Goal: Transaction & Acquisition: Purchase product/service

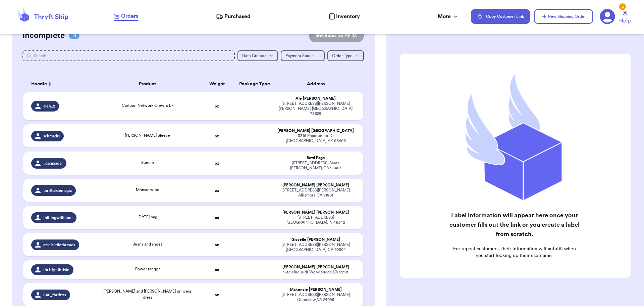
scroll to position [101, 0]
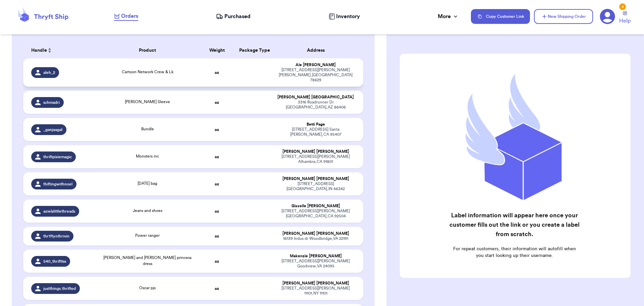
click at [183, 69] on div "Cartoon Network Crew & Lk" at bounding box center [147, 72] width 95 height 7
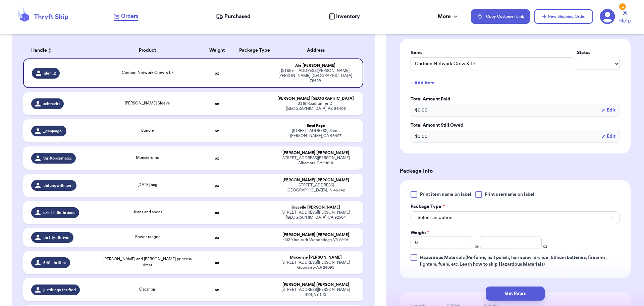
scroll to position [168, 0]
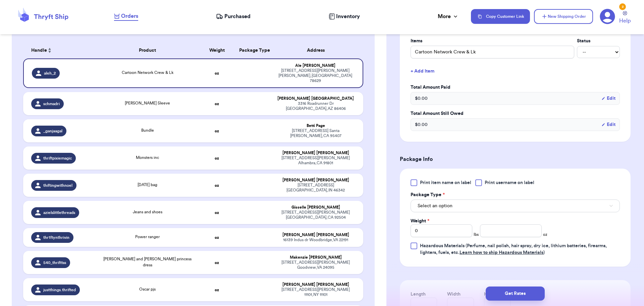
click at [478, 183] on div at bounding box center [478, 182] width 7 height 7
click at [0, 0] on input "Print username on label" at bounding box center [0, 0] width 0 height 0
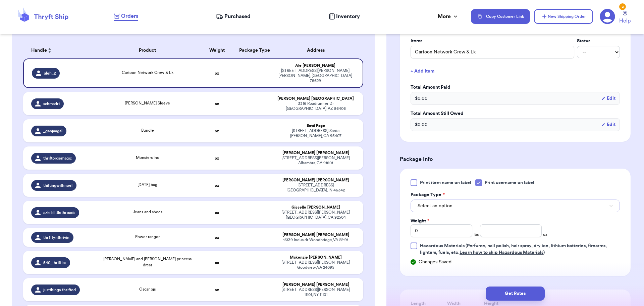
click at [469, 206] on button "Select an option" at bounding box center [515, 205] width 209 height 13
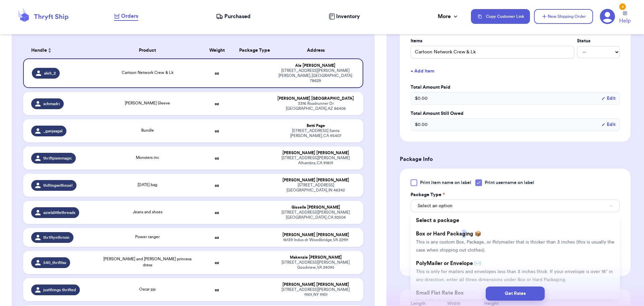
click at [464, 236] on li "Box or Hard Packaging 📦 This is any custom Box, Package, or Polymailer that is …" at bounding box center [515, 242] width 209 height 30
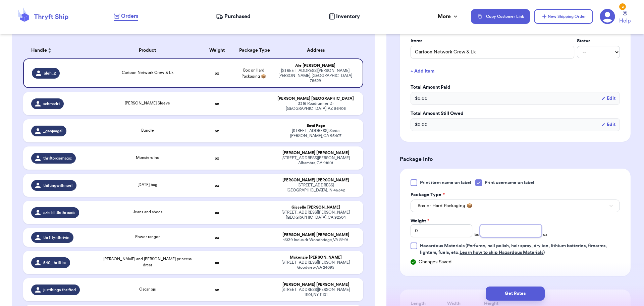
click at [508, 234] on input "number" at bounding box center [511, 230] width 62 height 13
type input "14"
click at [523, 297] on button "Get Rates" at bounding box center [515, 293] width 59 height 14
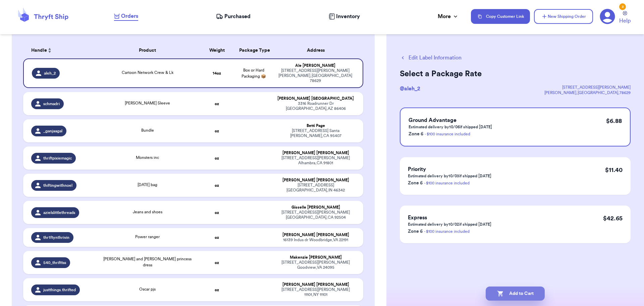
click at [511, 293] on button "Add to Cart" at bounding box center [515, 293] width 59 height 14
checkbox input "true"
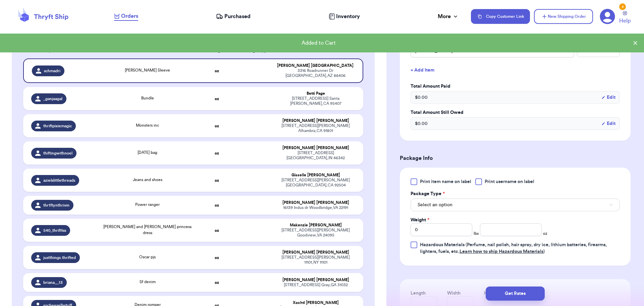
scroll to position [201, 0]
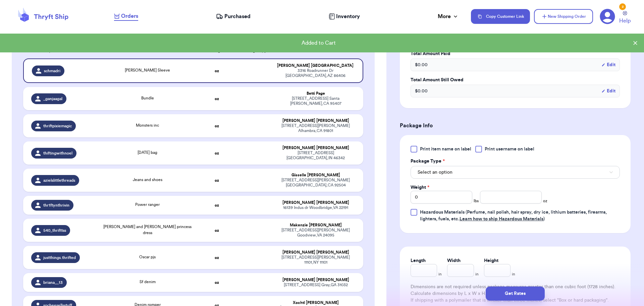
click at [480, 150] on div at bounding box center [478, 149] width 7 height 7
click at [0, 0] on input "Print username on label" at bounding box center [0, 0] width 0 height 0
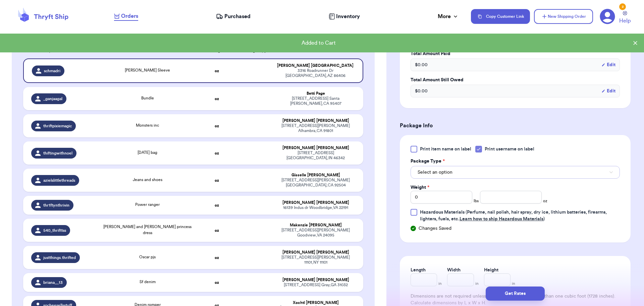
click at [473, 169] on button "Select an option" at bounding box center [515, 172] width 209 height 13
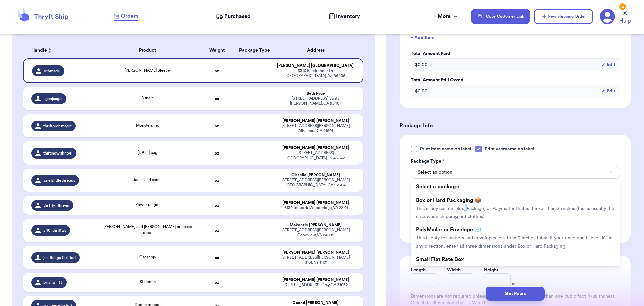
click at [466, 204] on li "Box or Hard Packaging 📦 This is any custom Box, Package, or Polymailer that is …" at bounding box center [515, 208] width 209 height 30
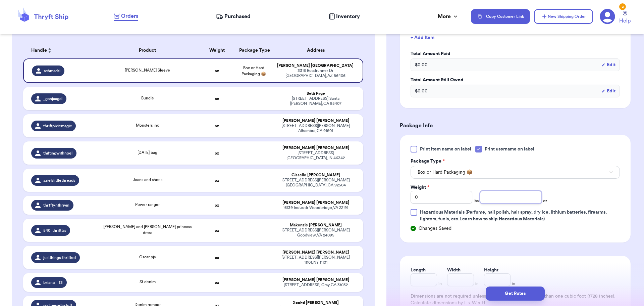
click at [508, 198] on input "number" at bounding box center [511, 197] width 62 height 13
type input "8"
click at [510, 295] on button "Get Rates" at bounding box center [515, 293] width 59 height 14
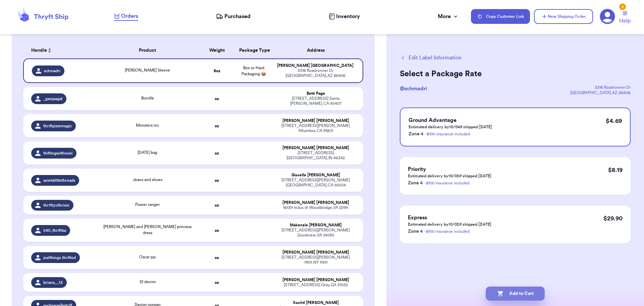
click at [517, 293] on button "Add to Cart" at bounding box center [515, 293] width 59 height 14
checkbox input "true"
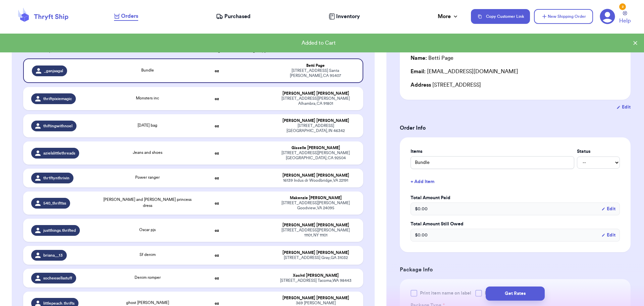
scroll to position [67, 0]
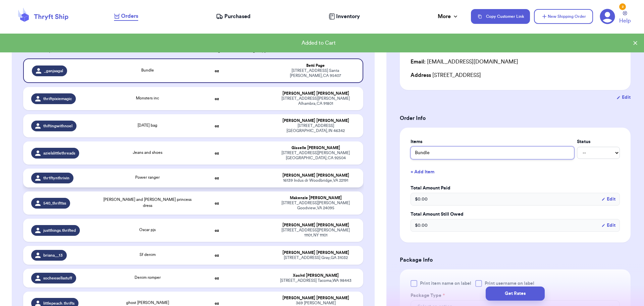
drag, startPoint x: 443, startPoint y: 155, endPoint x: 356, endPoint y: 163, distance: 87.2
click at [356, 163] on div "Customer Link New Order Total Balance Payout $ 0.00 Recent Payments View all No…" at bounding box center [322, 153] width 644 height 306
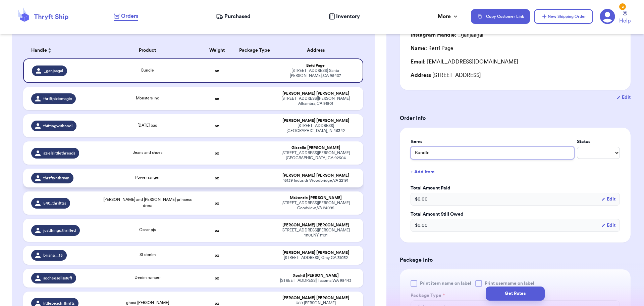
type input "b"
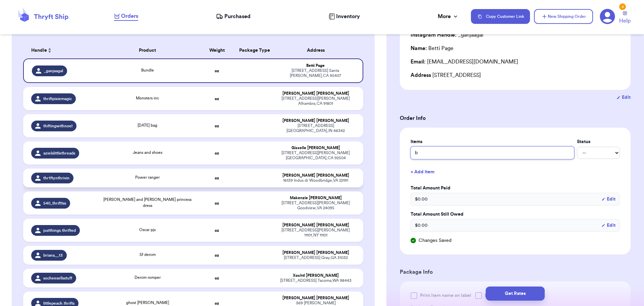
type input "bl"
type input "blu"
type input "blul"
type input "blule"
type input "blules"
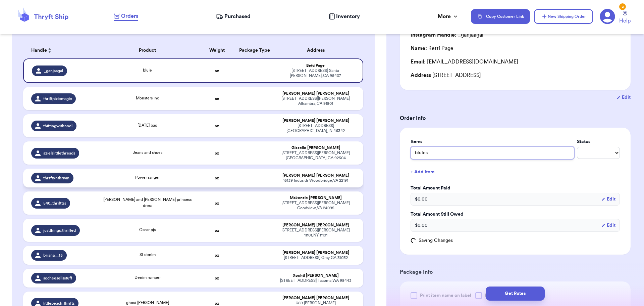
type input "blules"
type input "blules c"
type input "blules cl"
type input "blules clu"
type input "blules clul"
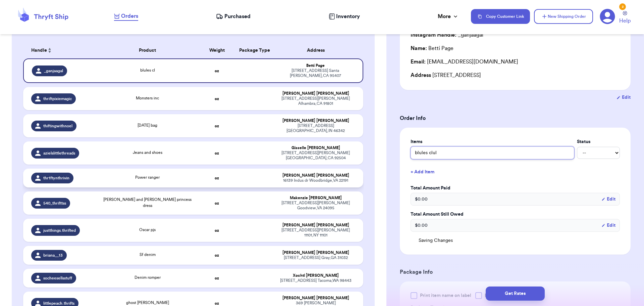
type input "blules clule"
type input "blules clules"
click at [429, 153] on input "blules clules" at bounding box center [493, 152] width 164 height 13
drag, startPoint x: 429, startPoint y: 153, endPoint x: 382, endPoint y: 146, distance: 47.4
click at [384, 148] on div "Customer Link New Order Total Balance Payout $ 0.00 Recent Payments View all No…" at bounding box center [322, 153] width 644 height 306
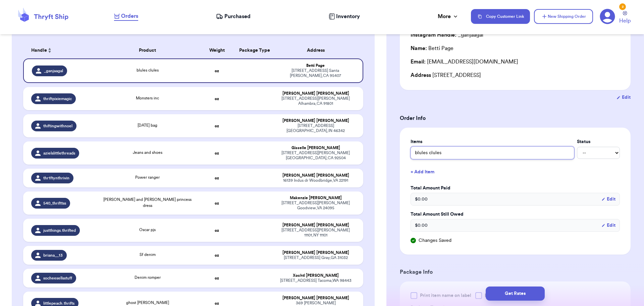
type input "p"
type input "pi"
type input "pin"
type input "pink"
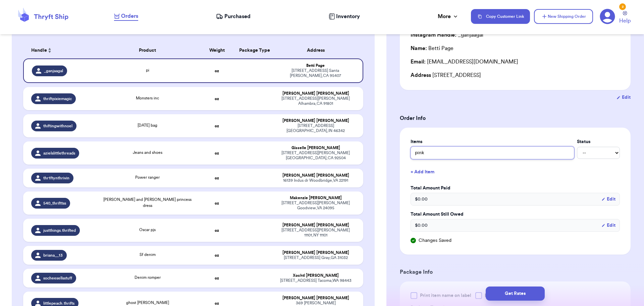
type input "pink b"
type input "pink bl"
type input "pink blu"
type input "pink blue"
type input "pink blues"
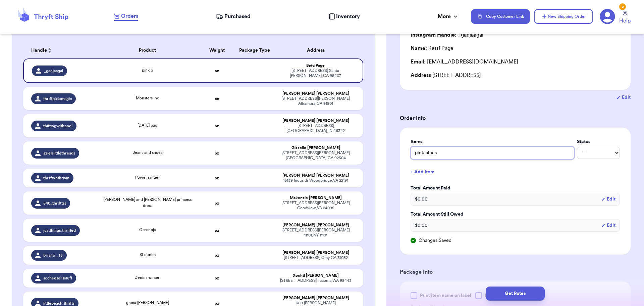
type input "pink blues"
type input "pink blues c"
type input "pink blues ck"
type input "pink blues cku"
type input "pink blues ck"
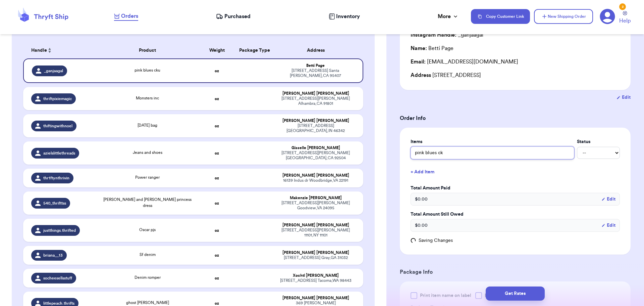
type input "pink blues c"
type input "pink blues cl"
type input "pink blues clu"
type input "pink blues clue"
type input "pink blues clues"
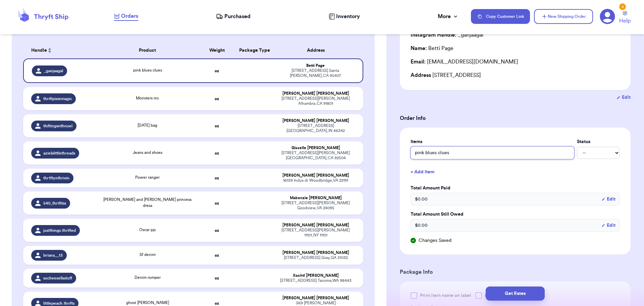
type input "pink blues clues"
click at [429, 169] on button "+ Add Item" at bounding box center [515, 171] width 215 height 15
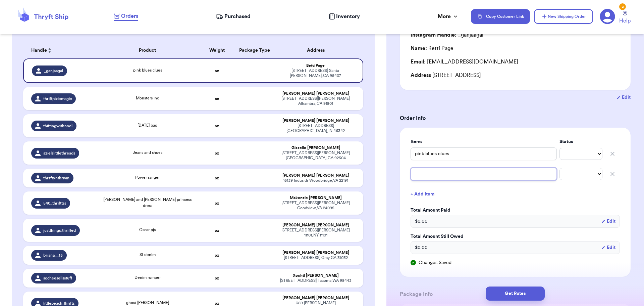
click at [433, 176] on input "text" at bounding box center [484, 173] width 146 height 13
type input "p"
type input "po"
type input "poo"
type input "pooh"
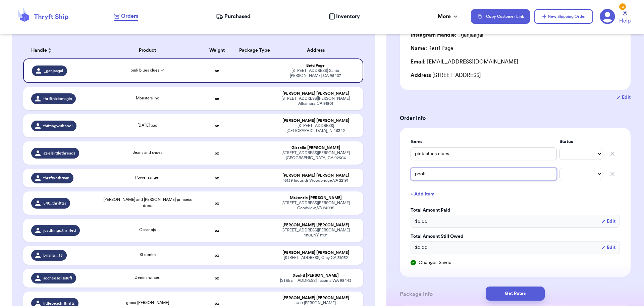
type input "pooh"
type input "pooh b"
type input "pooh bo"
type input "pooh boo"
type input "pooh boot"
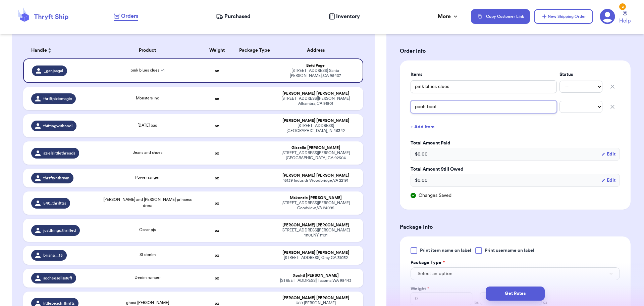
scroll to position [168, 0]
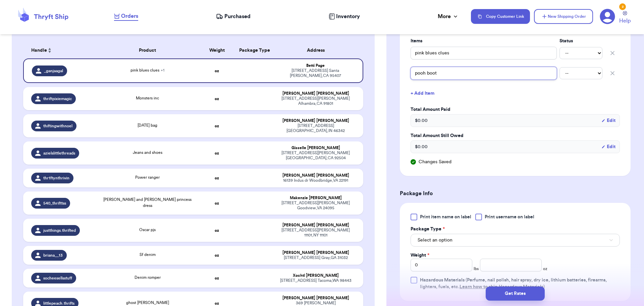
type input "pooh boot"
click at [481, 216] on div at bounding box center [478, 216] width 7 height 7
click at [0, 0] on input "Print username on label" at bounding box center [0, 0] width 0 height 0
click at [470, 235] on button "Select an option" at bounding box center [515, 239] width 209 height 13
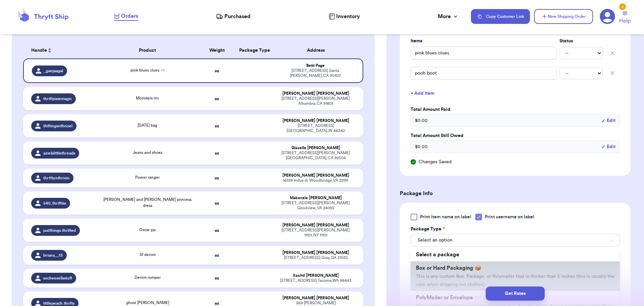
click at [459, 264] on li "Box or Hard Packaging 📦 This is any custom Box, Package, or Polymailer that is …" at bounding box center [515, 276] width 209 height 30
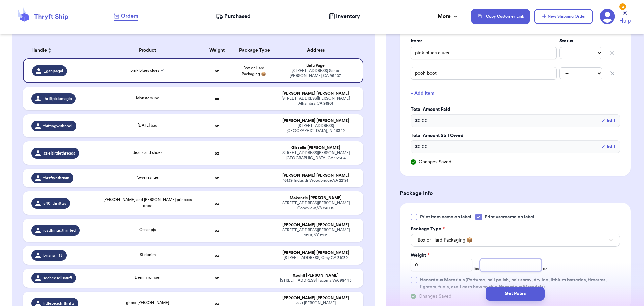
click at [512, 262] on input "number" at bounding box center [511, 264] width 62 height 13
type input "14"
click at [516, 296] on button "Get Rates" at bounding box center [515, 293] width 59 height 14
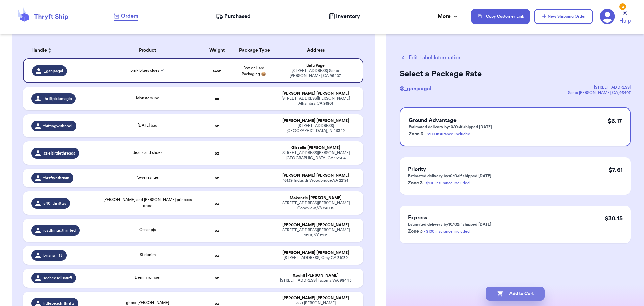
click at [518, 291] on button "Add to Cart" at bounding box center [515, 293] width 59 height 14
checkbox input "true"
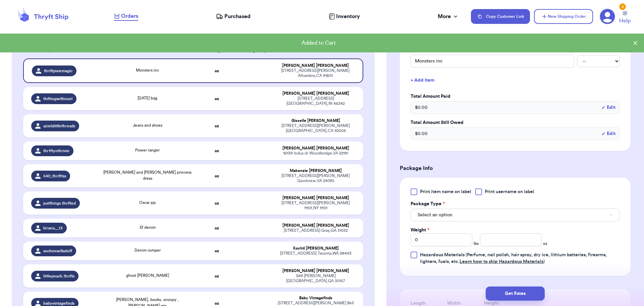
scroll to position [168, 0]
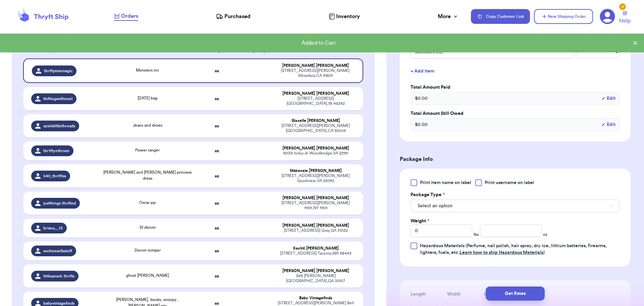
click at [478, 184] on div at bounding box center [478, 182] width 7 height 7
click at [0, 0] on input "Print username on label" at bounding box center [0, 0] width 0 height 0
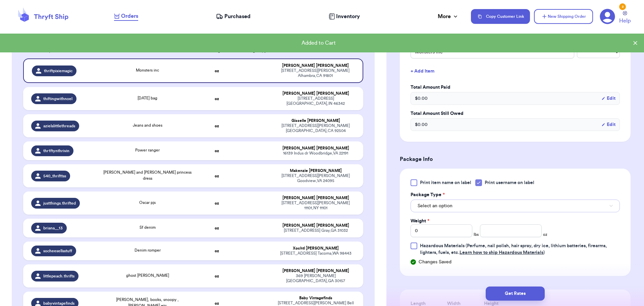
click at [477, 202] on button "Select an option" at bounding box center [515, 205] width 209 height 13
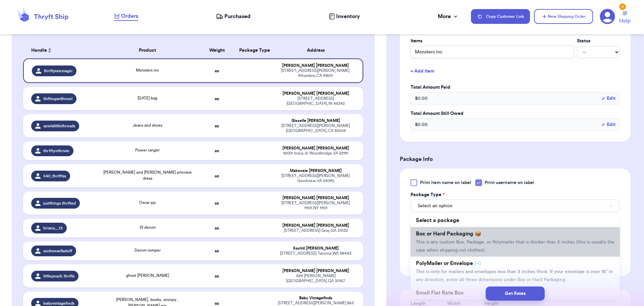
click at [476, 237] on li "Box or Hard Packaging 📦 This is any custom Box, Package, or Polymailer that is …" at bounding box center [515, 242] width 209 height 30
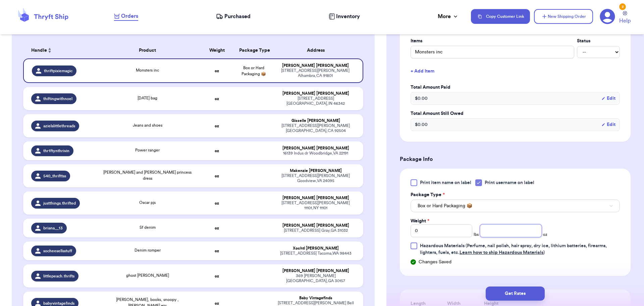
click at [490, 231] on input "number" at bounding box center [511, 230] width 62 height 13
type input "12"
click at [523, 295] on button "Get Rates" at bounding box center [515, 293] width 59 height 14
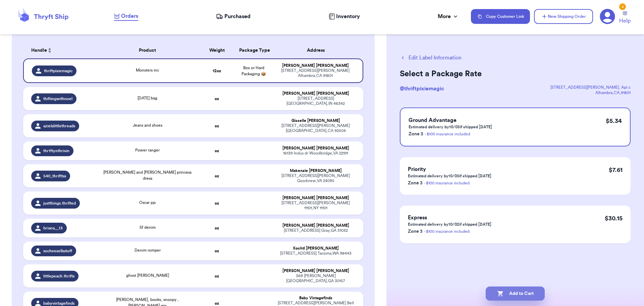
click at [532, 290] on button "Add to Cart" at bounding box center [515, 293] width 59 height 14
checkbox input "true"
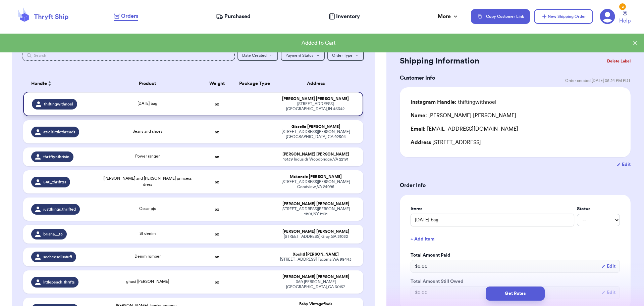
scroll to position [67, 0]
click at [179, 101] on div "[DATE] bag" at bounding box center [147, 104] width 95 height 7
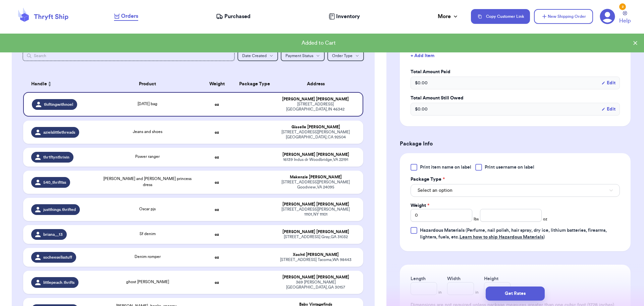
scroll to position [201, 0]
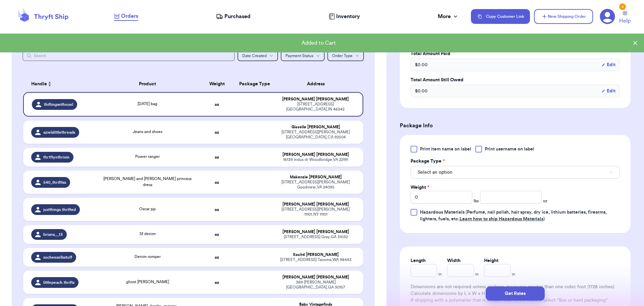
click at [482, 147] on div at bounding box center [478, 149] width 7 height 7
click at [0, 0] on input "Print username on label" at bounding box center [0, 0] width 0 height 0
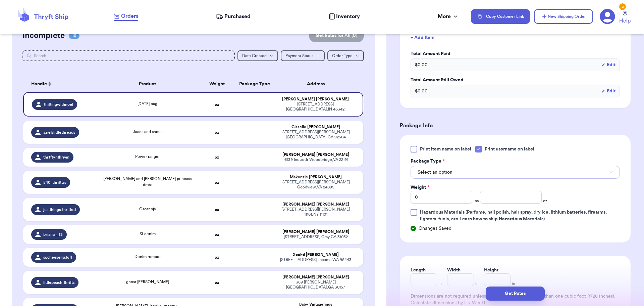
click at [469, 176] on button "Select an option" at bounding box center [515, 172] width 209 height 13
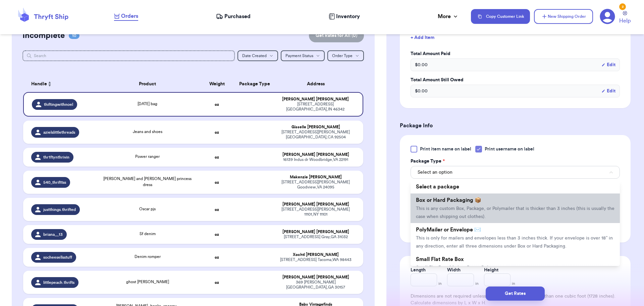
click at [472, 199] on span "Box or Hard Packaging 📦" at bounding box center [448, 199] width 65 height 5
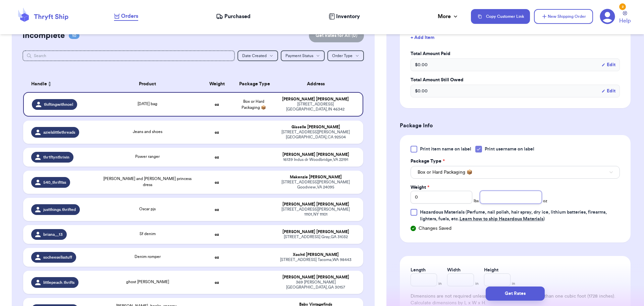
click at [501, 196] on input "number" at bounding box center [511, 197] width 62 height 13
type input "8"
click at [517, 293] on button "Get Rates" at bounding box center [515, 293] width 59 height 14
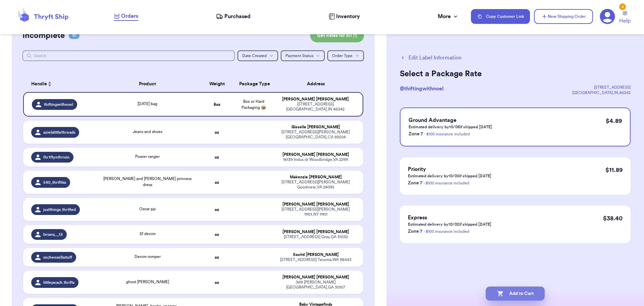
click at [513, 298] on button "Add to Cart" at bounding box center [515, 293] width 59 height 14
checkbox input "true"
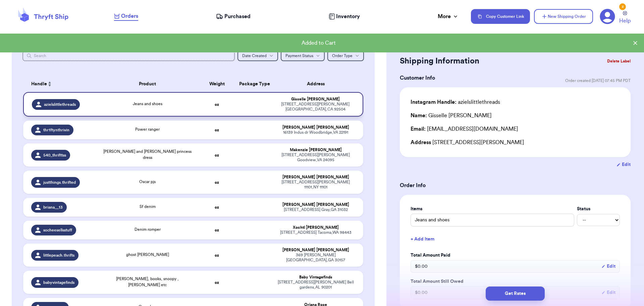
click at [193, 104] on td "Jeans and shoes" at bounding box center [147, 104] width 103 height 24
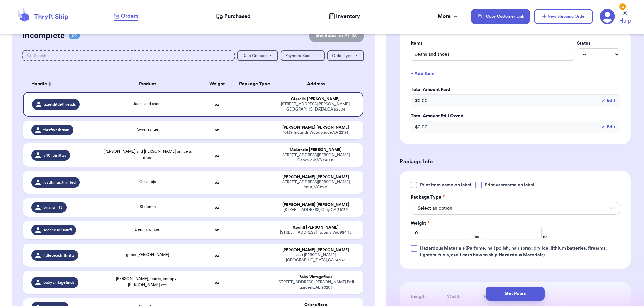
scroll to position [168, 0]
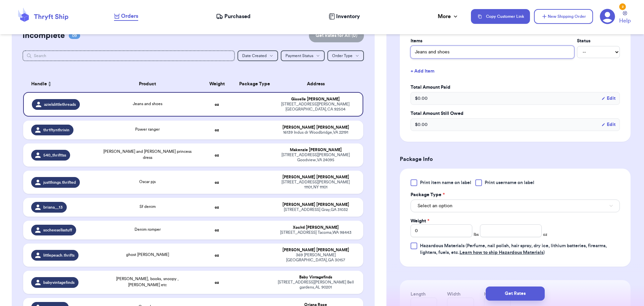
click at [438, 51] on input "Jeans and shoes" at bounding box center [493, 52] width 164 height 13
type input "Jeans and bshoes"
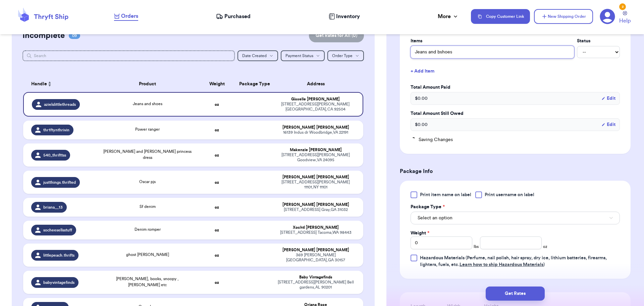
type input "Jeans and bashoes"
type input "Jeans and barshoes"
type input "Jeans and barnshoes"
type input "Jeans and barneshoes"
type input "Jeans and barneyshoes"
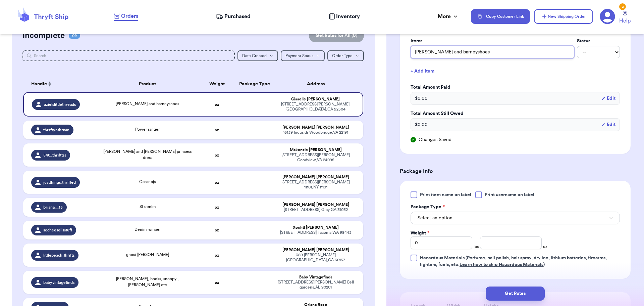
type input "Jeans and barney shoes"
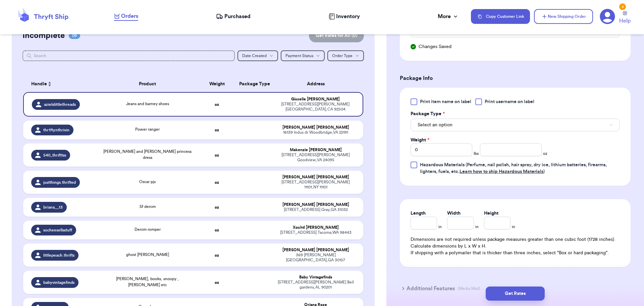
scroll to position [268, 0]
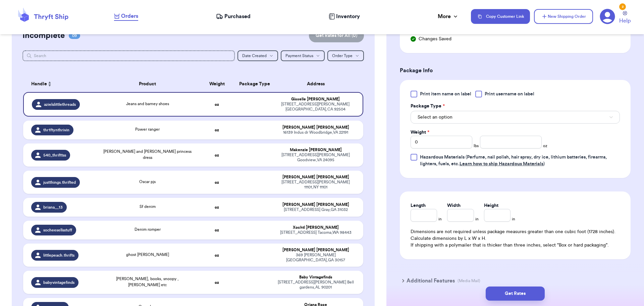
type input "Jeans and barney shoes"
click at [478, 94] on div at bounding box center [478, 94] width 7 height 7
click at [0, 0] on input "Print username on label" at bounding box center [0, 0] width 0 height 0
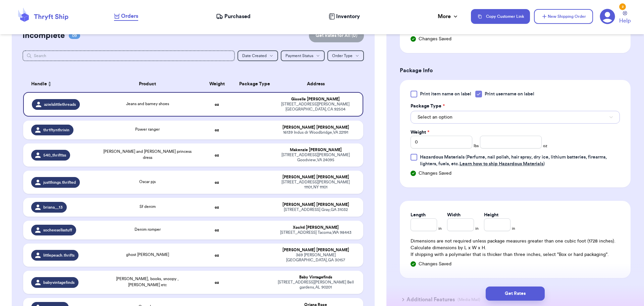
click at [467, 116] on button "Select an option" at bounding box center [515, 117] width 209 height 13
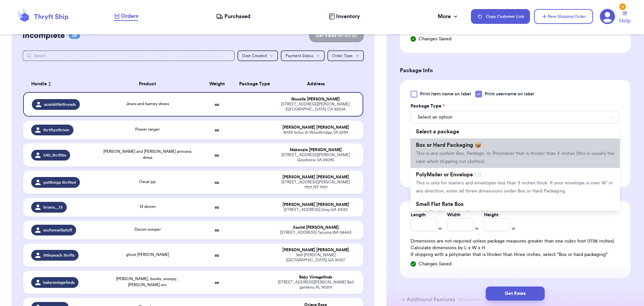
click at [472, 146] on span "Box or Hard Packaging 📦" at bounding box center [448, 144] width 65 height 5
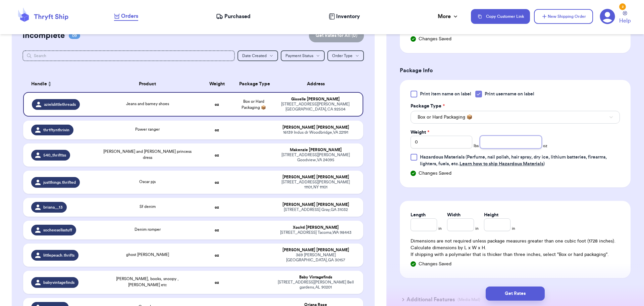
click at [497, 143] on input "number" at bounding box center [511, 142] width 62 height 13
click at [443, 140] on input "0" at bounding box center [442, 142] width 62 height 13
type input "1"
click at [507, 142] on input "number" at bounding box center [511, 142] width 62 height 13
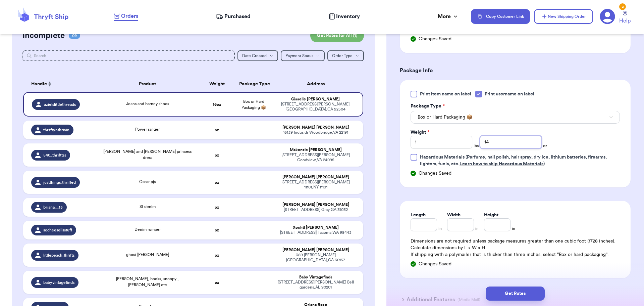
type input "1"
type input "12"
click at [517, 286] on button "Get Rates" at bounding box center [515, 293] width 59 height 14
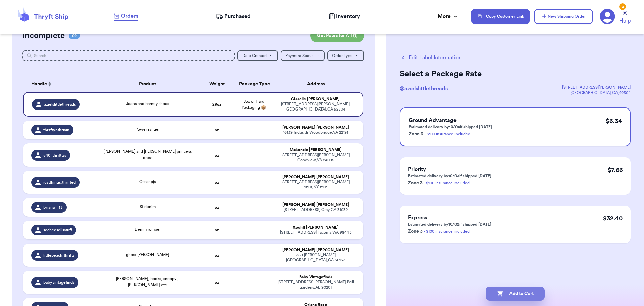
click at [518, 295] on button "Add to Cart" at bounding box center [515, 293] width 59 height 14
checkbox input "true"
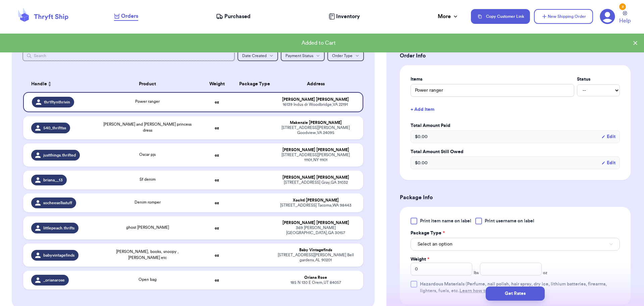
scroll to position [134, 0]
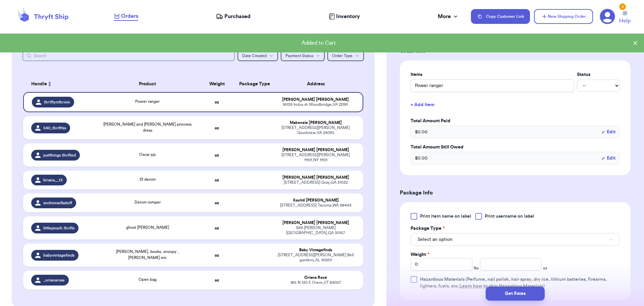
click at [478, 218] on div at bounding box center [478, 216] width 7 height 7
click at [0, 0] on input "Print username on label" at bounding box center [0, 0] width 0 height 0
click at [468, 238] on button "Select an option" at bounding box center [515, 239] width 209 height 13
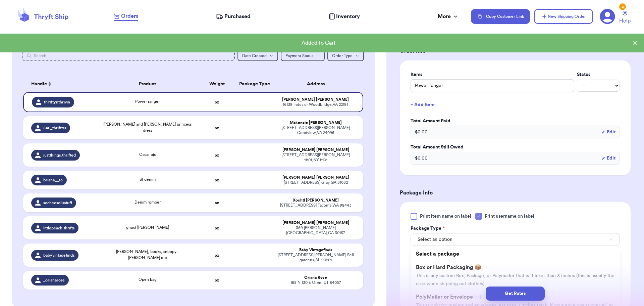
click at [471, 267] on span "Box or Hard Packaging 📦" at bounding box center [448, 266] width 65 height 5
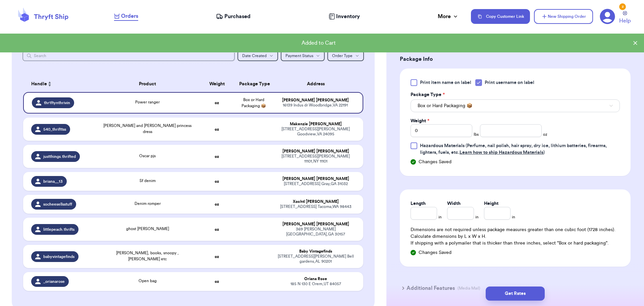
scroll to position [268, 0]
click at [511, 119] on div "Weight * 0 lbs oz" at bounding box center [479, 126] width 137 height 19
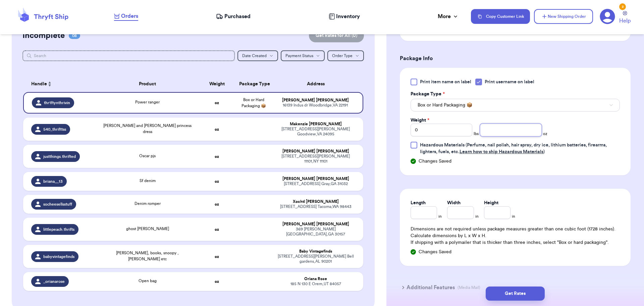
click at [505, 129] on input "number" at bounding box center [511, 129] width 62 height 13
type input "10"
click at [531, 293] on button "Get Rates" at bounding box center [515, 293] width 59 height 14
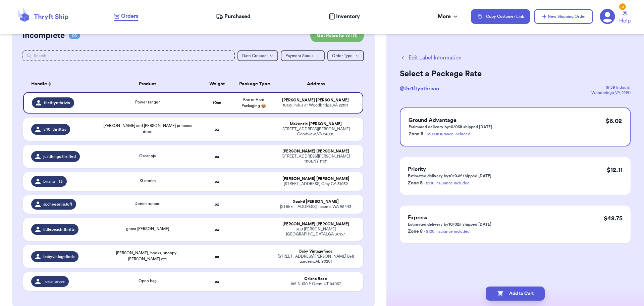
scroll to position [0, 0]
click at [529, 291] on button "Add to Cart" at bounding box center [515, 293] width 59 height 14
checkbox input "true"
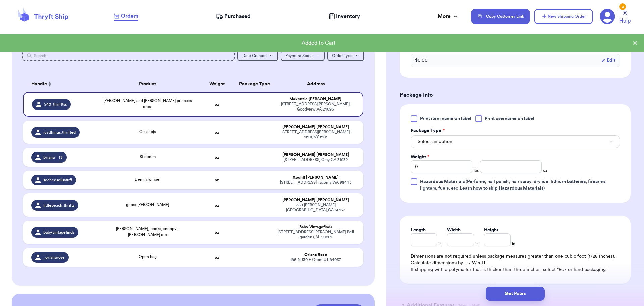
scroll to position [235, 0]
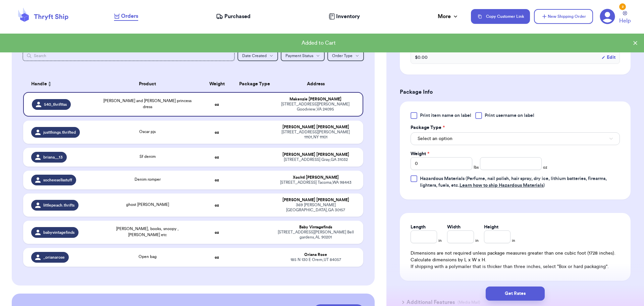
click at [481, 116] on div at bounding box center [478, 115] width 7 height 7
click at [0, 0] on input "Print username on label" at bounding box center [0, 0] width 0 height 0
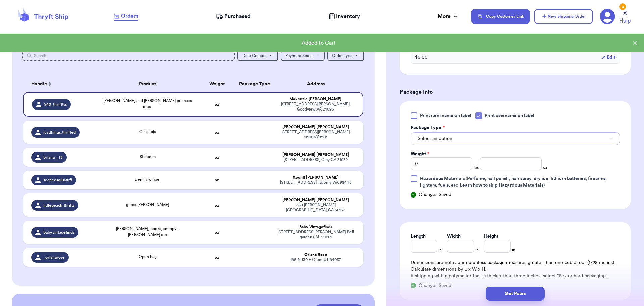
click at [464, 141] on button "Select an option" at bounding box center [515, 138] width 209 height 13
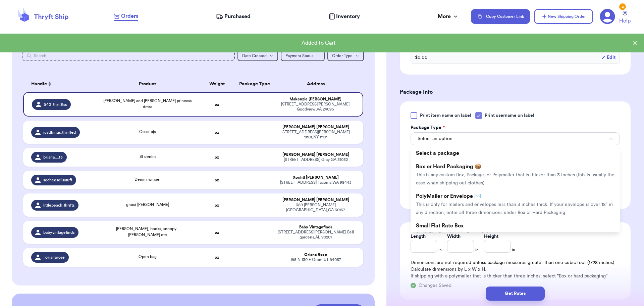
drag, startPoint x: 463, startPoint y: 145, endPoint x: 463, endPoint y: 171, distance: 26.2
click at [462, 171] on li "Box or Hard Packaging 📦 This is any custom Box, Package, or Polymailer that is …" at bounding box center [515, 175] width 209 height 30
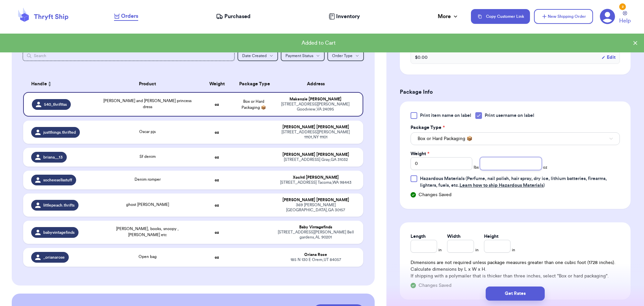
click at [502, 162] on input "number" at bounding box center [511, 163] width 62 height 13
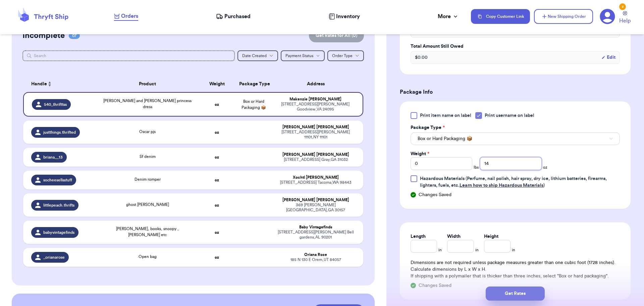
type input "14"
click at [516, 296] on button "Get Rates" at bounding box center [515, 293] width 59 height 14
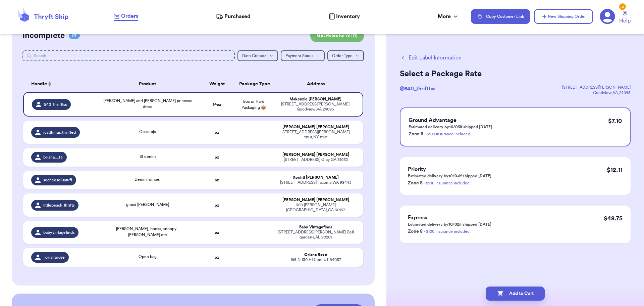
click at [518, 294] on button "Add to Cart" at bounding box center [515, 293] width 59 height 14
checkbox input "true"
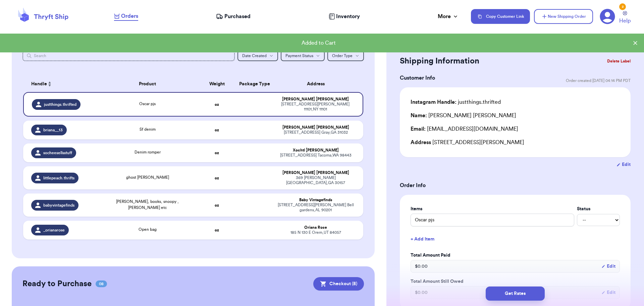
scroll to position [134, 0]
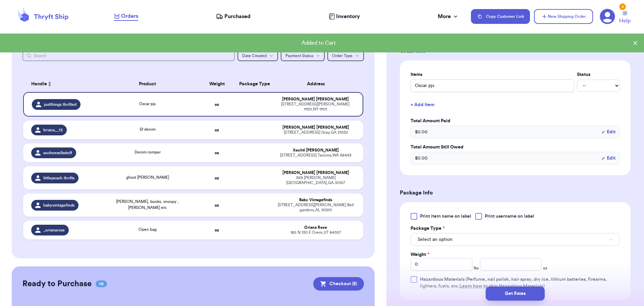
click at [482, 213] on div at bounding box center [478, 216] width 7 height 7
click at [0, 0] on input "Print username on label" at bounding box center [0, 0] width 0 height 0
click at [473, 240] on button "Select an option" at bounding box center [515, 239] width 209 height 13
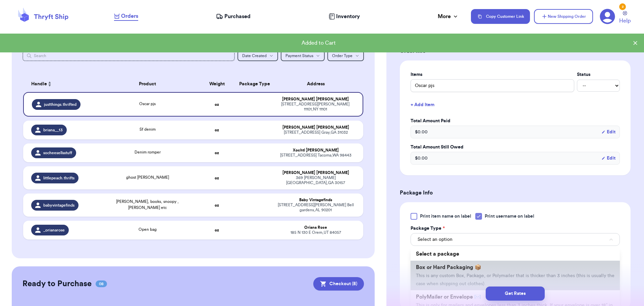
click at [474, 265] on span "Box or Hard Packaging 📦" at bounding box center [448, 266] width 65 height 5
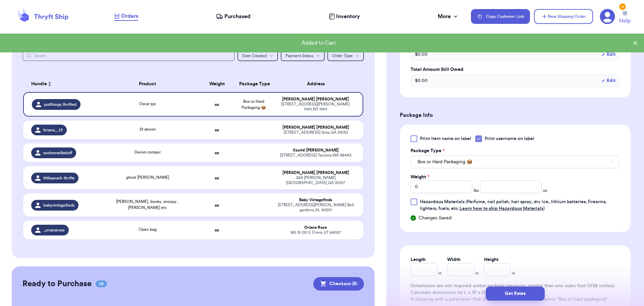
scroll to position [235, 0]
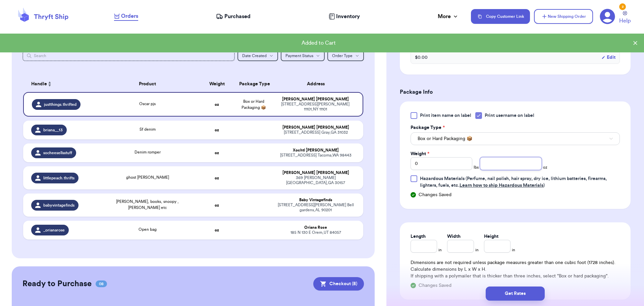
click at [520, 163] on input "number" at bounding box center [511, 163] width 62 height 13
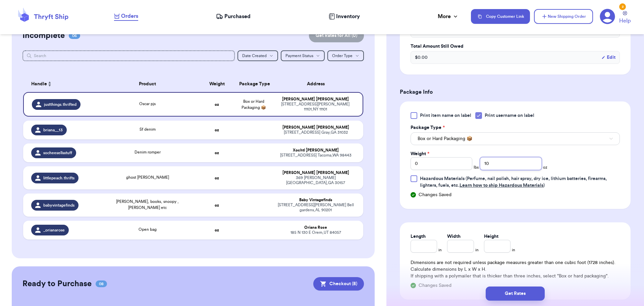
type input "10"
click at [525, 302] on div "Get Rates" at bounding box center [515, 293] width 258 height 25
click at [527, 290] on button "Get Rates" at bounding box center [515, 293] width 59 height 14
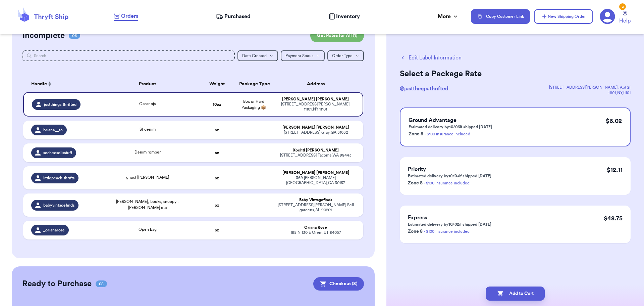
click at [527, 290] on button "Add to Cart" at bounding box center [515, 293] width 59 height 14
checkbox input "true"
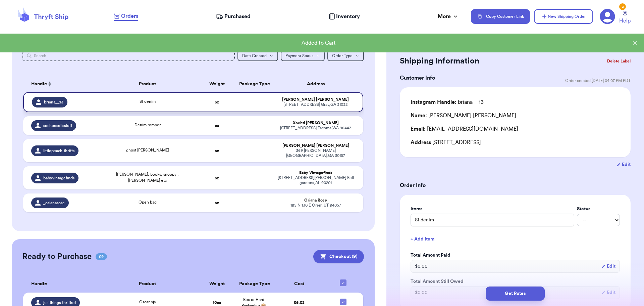
click at [163, 100] on div "Sf denim" at bounding box center [147, 101] width 95 height 7
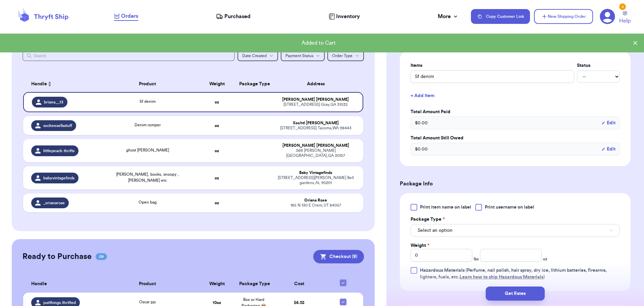
scroll to position [168, 0]
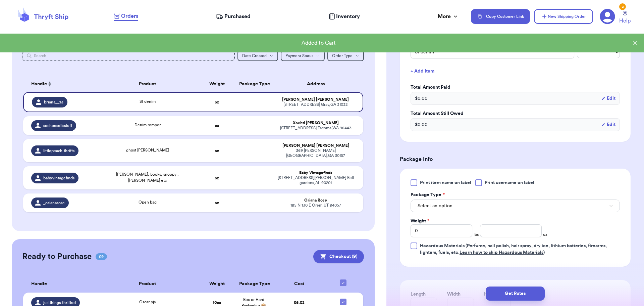
click at [481, 179] on div at bounding box center [478, 182] width 7 height 7
click at [0, 0] on input "Print username on label" at bounding box center [0, 0] width 0 height 0
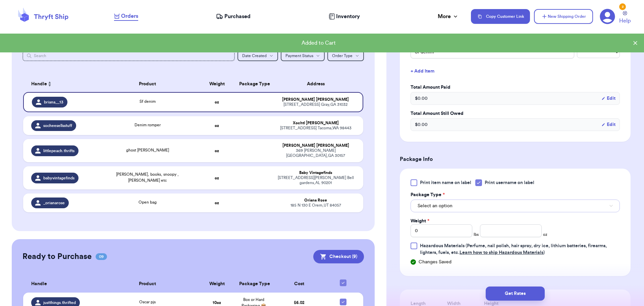
drag, startPoint x: 476, startPoint y: 200, endPoint x: 476, endPoint y: 206, distance: 6.0
click at [476, 200] on button "Select an option" at bounding box center [515, 205] width 209 height 13
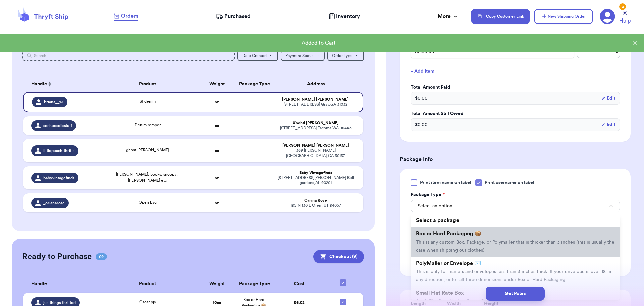
click at [479, 238] on li "Box or Hard Packaging 📦 This is any custom Box, Package, or Polymailer that is …" at bounding box center [515, 242] width 209 height 30
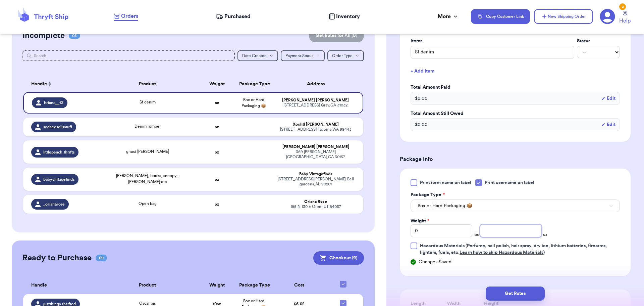
click at [495, 230] on input "number" at bounding box center [511, 230] width 62 height 13
type input "10"
click at [513, 289] on button "Get Rates" at bounding box center [515, 293] width 59 height 14
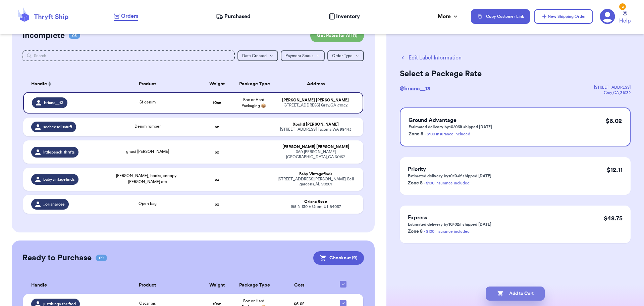
click at [502, 291] on icon "button" at bounding box center [500, 293] width 7 height 7
checkbox input "true"
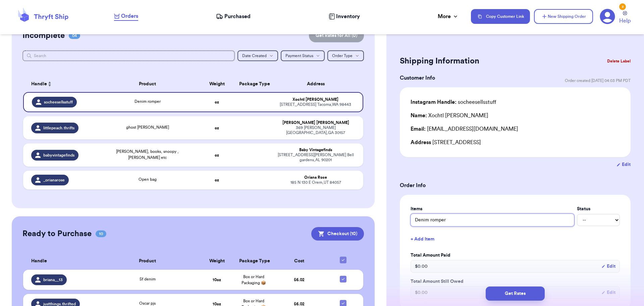
click at [457, 218] on input "Denim romper" at bounding box center [493, 219] width 164 height 13
type input "Denim romper m"
type input "Denim romper mc"
type input "Denim romper mck"
type input "Denim romper mcki"
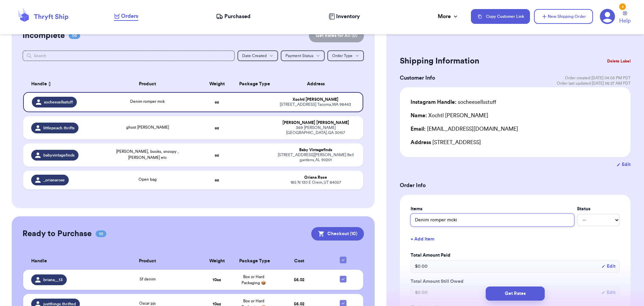
type input "Denim romper mckid"
type input "Denim romper mckids"
click at [499, 240] on button "+ Add Item" at bounding box center [515, 238] width 215 height 15
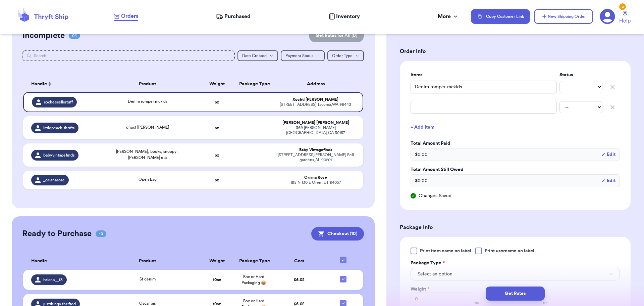
scroll to position [134, 0]
click at [482, 251] on div at bounding box center [478, 250] width 7 height 7
click at [0, 0] on input "Print username on label" at bounding box center [0, 0] width 0 height 0
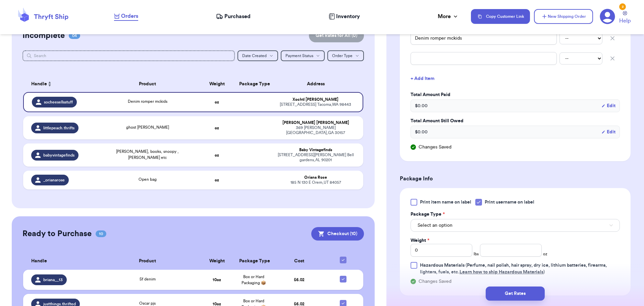
scroll to position [201, 0]
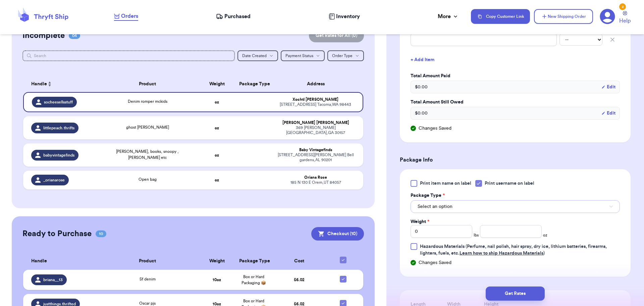
click at [472, 205] on button "Select an option" at bounding box center [515, 206] width 209 height 13
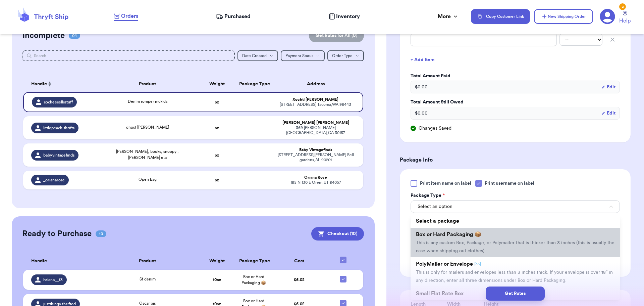
click at [461, 237] on li "Box or Hard Packaging 📦 This is any custom Box, Package, or Polymailer that is …" at bounding box center [515, 242] width 209 height 30
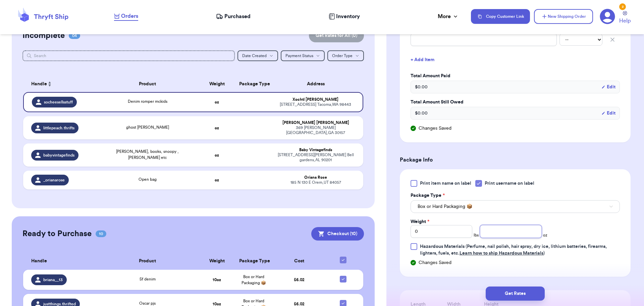
click at [496, 235] on input "number" at bounding box center [511, 231] width 62 height 13
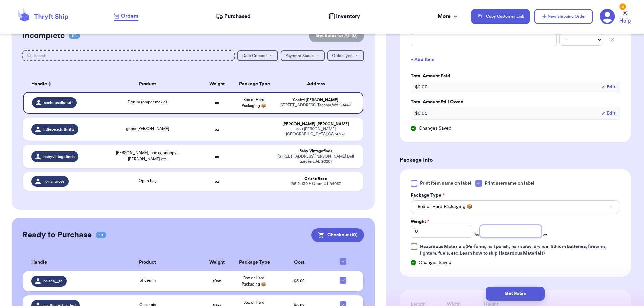
type input "8"
type input "10"
click at [515, 290] on button "Get Rates" at bounding box center [515, 293] width 59 height 14
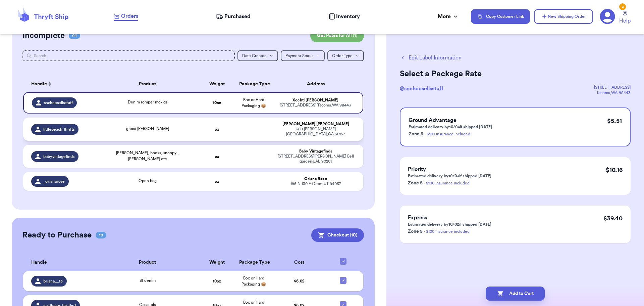
scroll to position [0, 0]
click at [504, 291] on button "Add to Cart" at bounding box center [515, 293] width 59 height 14
checkbox input "true"
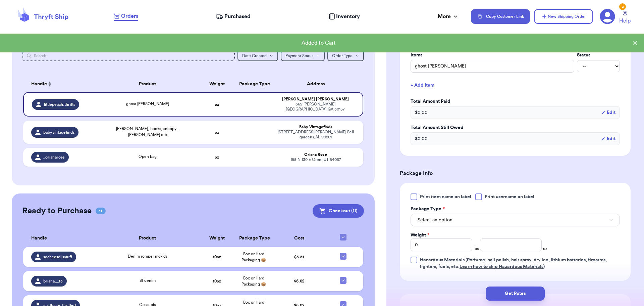
scroll to position [168, 0]
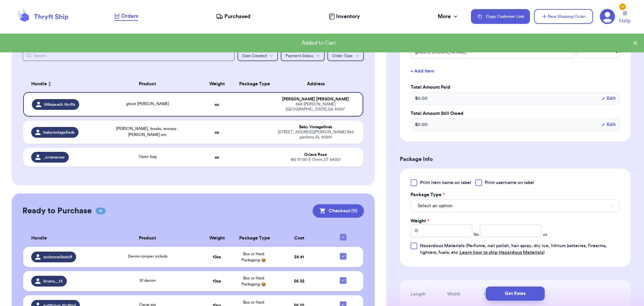
click at [479, 181] on div at bounding box center [478, 182] width 7 height 7
click at [0, 0] on input "Print username on label" at bounding box center [0, 0] width 0 height 0
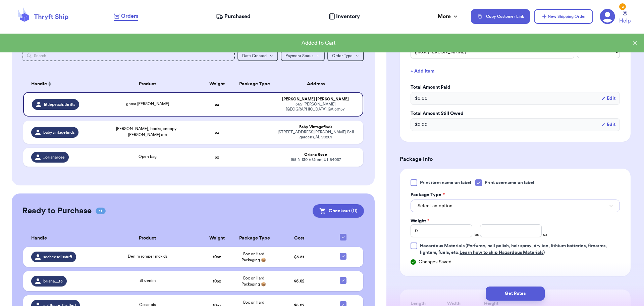
click at [462, 207] on button "Select an option" at bounding box center [515, 205] width 209 height 13
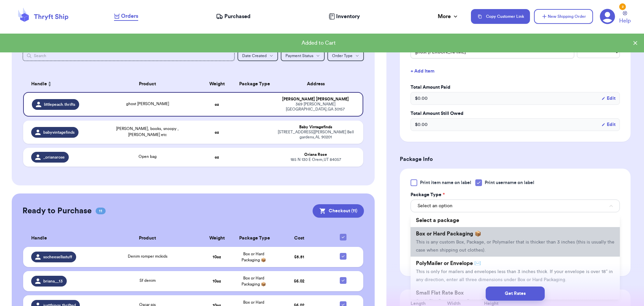
click at [450, 235] on span "Box or Hard Packaging 📦" at bounding box center [448, 233] width 65 height 5
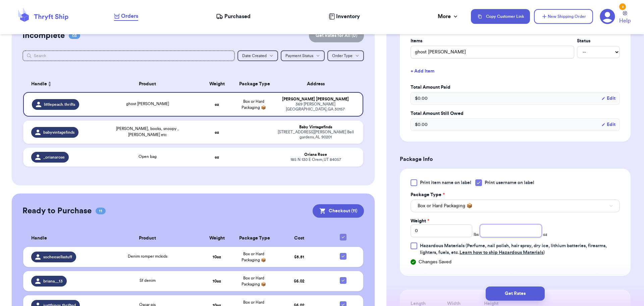
click at [489, 227] on input "number" at bounding box center [511, 230] width 62 height 13
type input "8"
click at [505, 293] on button "Get Rates" at bounding box center [515, 293] width 59 height 14
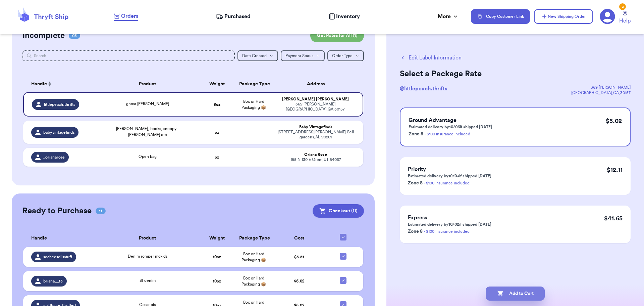
drag, startPoint x: 521, startPoint y: 291, endPoint x: 514, endPoint y: 288, distance: 7.9
click at [519, 292] on button "Add to Cart" at bounding box center [515, 293] width 59 height 14
checkbox input "true"
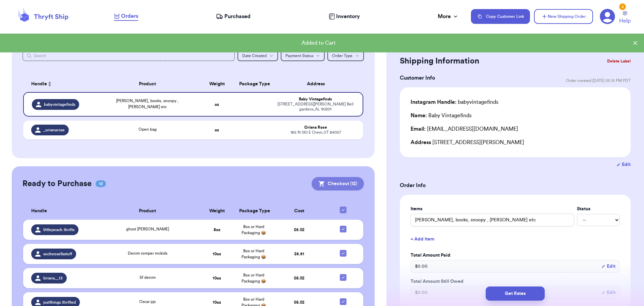
click at [327, 177] on button "Checkout ( 12 )" at bounding box center [338, 183] width 52 height 13
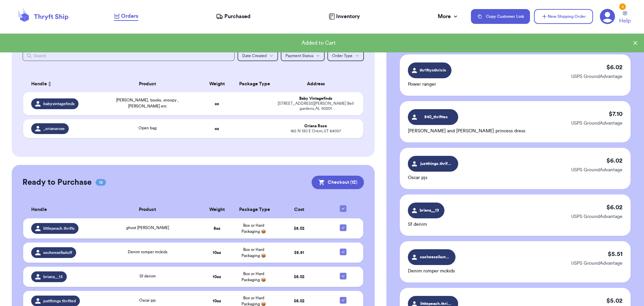
scroll to position [503, 0]
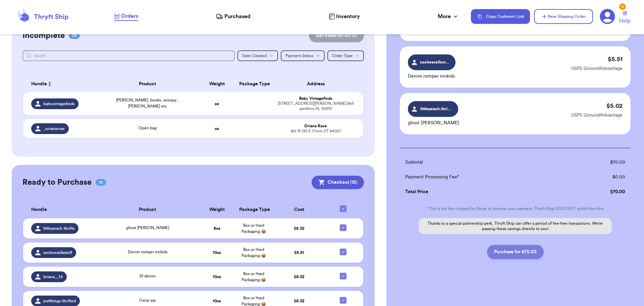
click at [525, 254] on button "Purchase for $70.00" at bounding box center [515, 252] width 57 height 14
checkbox input "false"
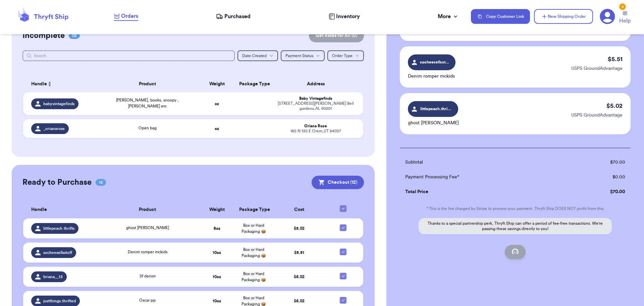
checkbox input "false"
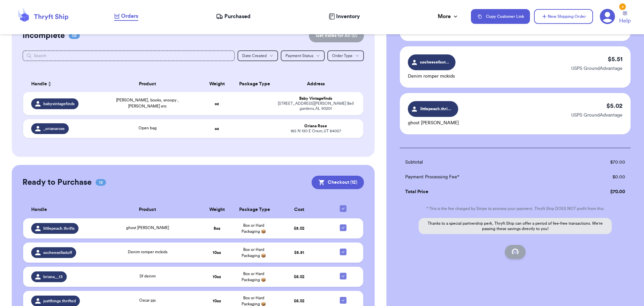
checkbox input "false"
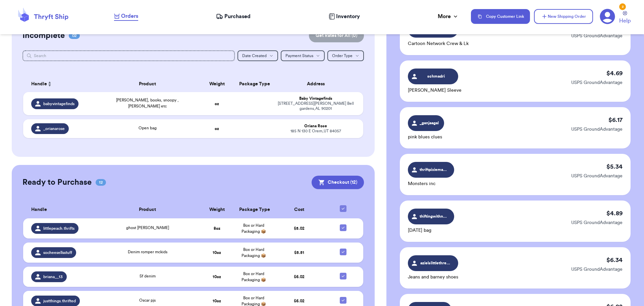
checkbox input "true"
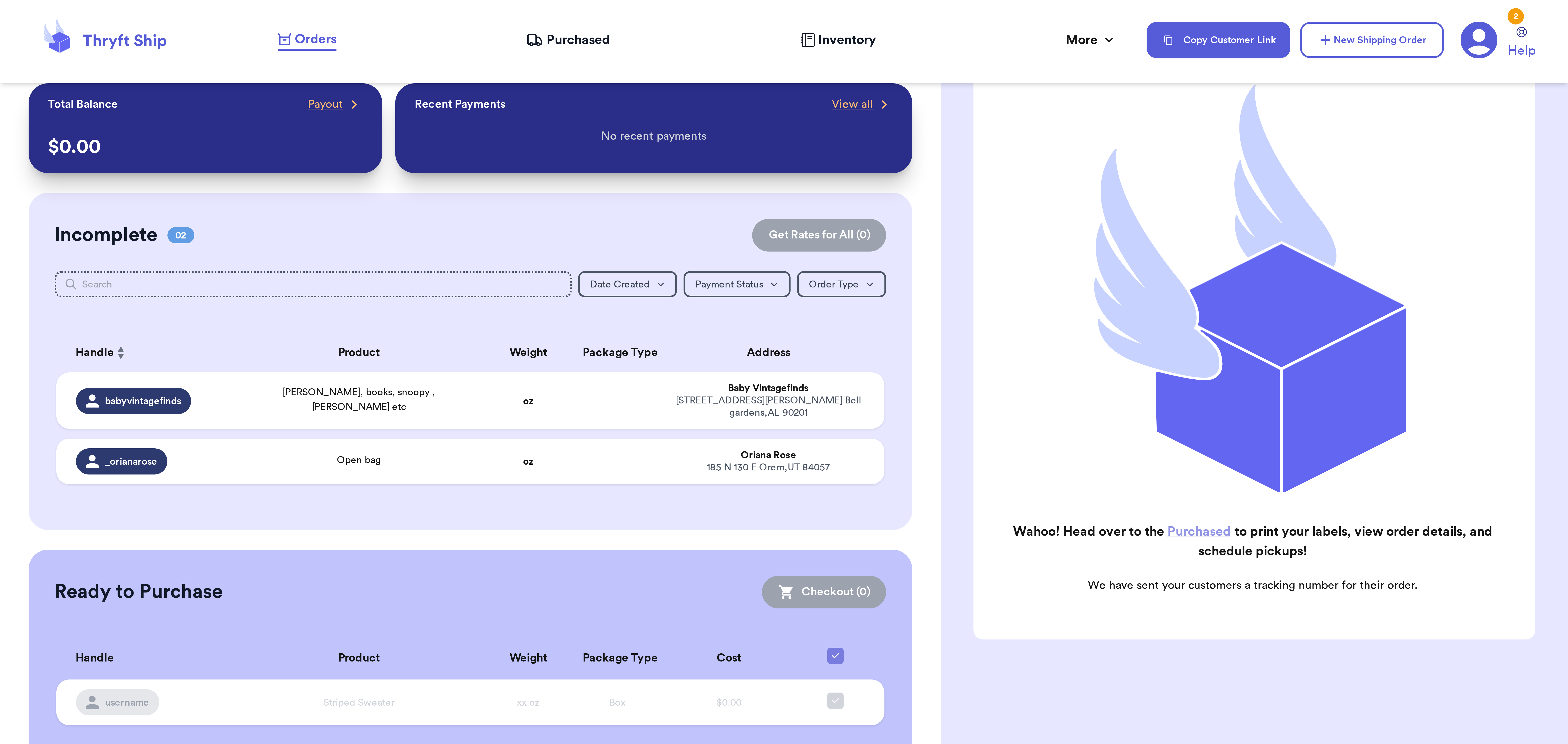
scroll to position [0, 0]
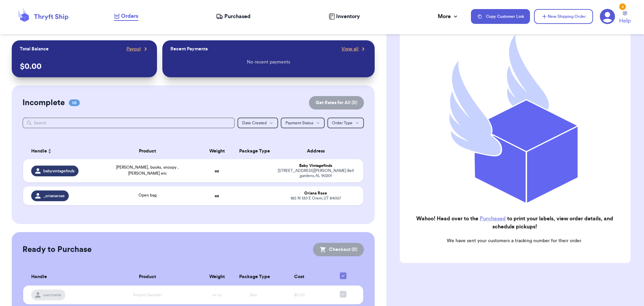
click at [241, 14] on span "Purchased" at bounding box center [237, 16] width 26 height 8
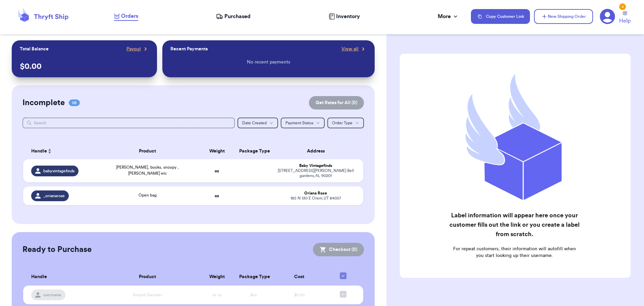
click at [233, 16] on span "Purchased" at bounding box center [237, 16] width 26 height 8
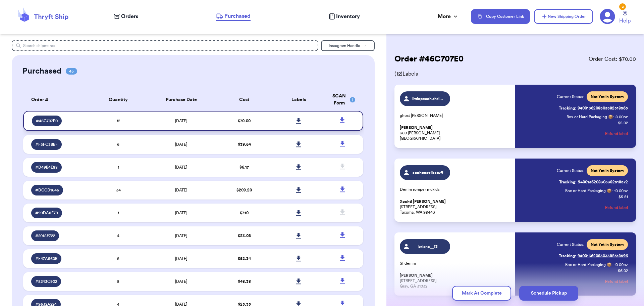
click at [296, 121] on icon at bounding box center [298, 121] width 5 height 6
